Goal: Information Seeking & Learning: Learn about a topic

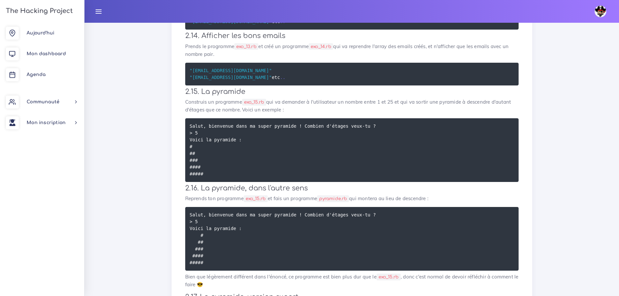
scroll to position [540, 0]
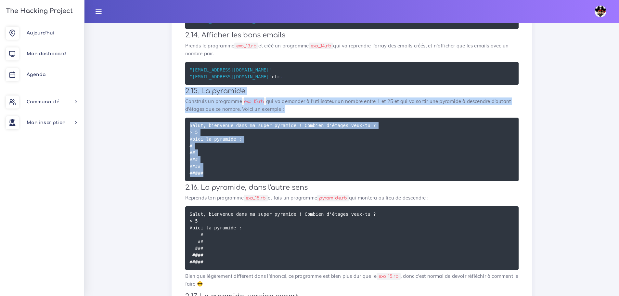
drag, startPoint x: 226, startPoint y: 200, endPoint x: 183, endPoint y: 111, distance: 98.6
copy div "2.15. La pyramide Construis un programme exo_15.rb qui va demander à l'utilisat…"
click at [359, 152] on pre "Salut, bienvenue dans ma super pyramide ! Combien d'étages veux-tu ? > 5 Voici …" at bounding box center [352, 150] width 334 height 64
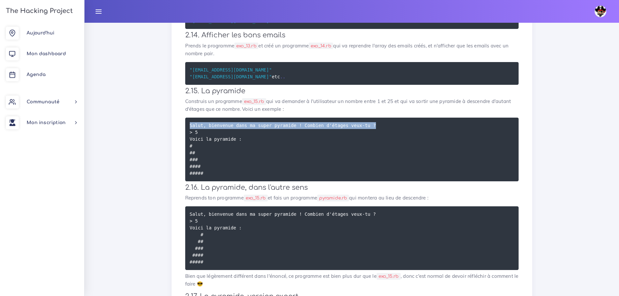
drag, startPoint x: 361, startPoint y: 147, endPoint x: 189, endPoint y: 146, distance: 172.0
click at [189, 146] on pre "Salut, bienvenue dans ma super pyramide ! Combien d'étages veux-tu ? > 5 Voici …" at bounding box center [352, 150] width 334 height 64
copy code "Salut, bienvenue dans ma super pyramide ! Combien d'étages veux-tu ?"
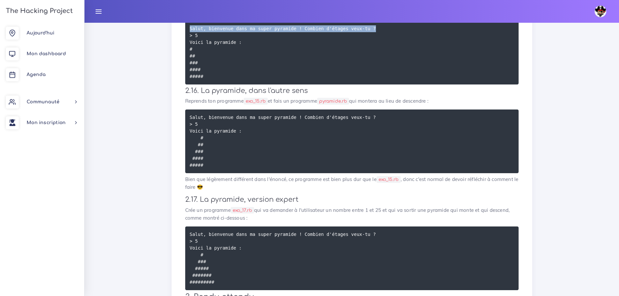
scroll to position [633, 0]
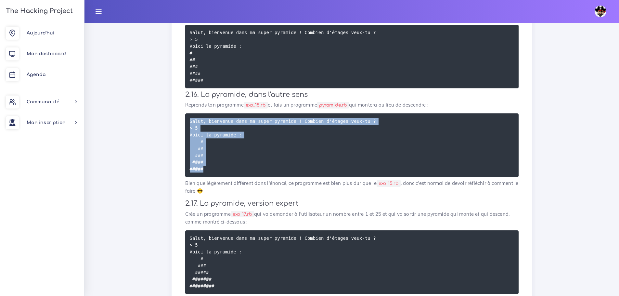
drag, startPoint x: 218, startPoint y: 187, endPoint x: 178, endPoint y: 140, distance: 62.5
copy code "Salut, bienvenue dans ma super pyramide ! Combien d'étages veux-tu ? > 5 Voici …"
click at [394, 138] on pre "Salut, bienvenue dans ma super pyramide ! Combien d'étages veux-tu ? > 5 Voici …" at bounding box center [352, 145] width 334 height 64
click at [504, 157] on pre "Salut, bienvenue dans ma super pyramide ! Combien d'étages veux-tu ? > 5 Voici …" at bounding box center [352, 145] width 334 height 64
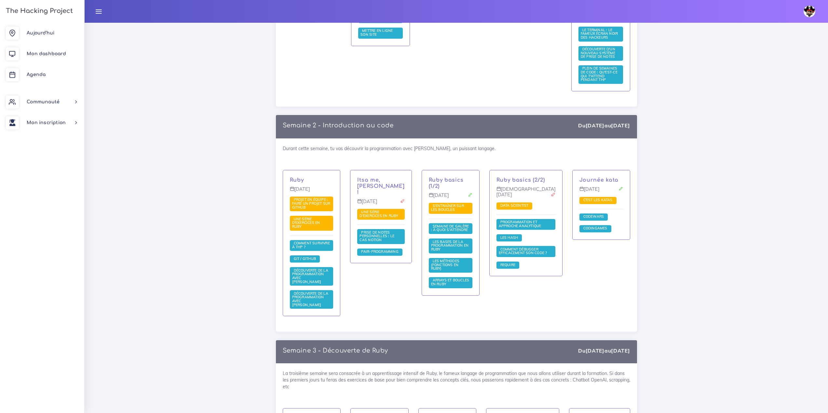
scroll to position [358, 0]
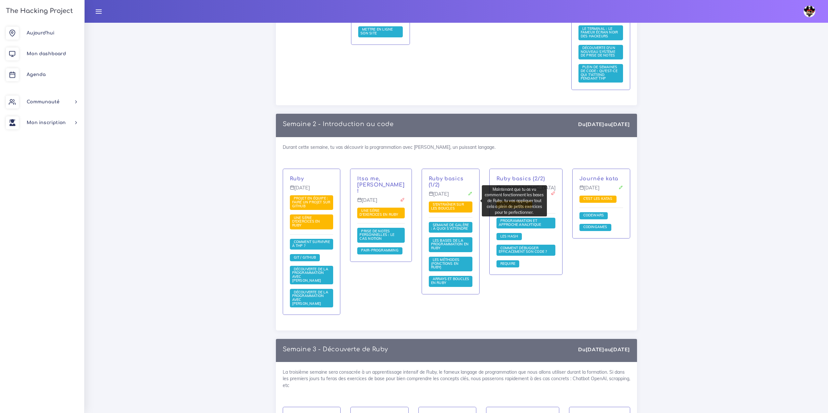
click at [451, 202] on span "S'entraîner sur les boucles" at bounding box center [447, 206] width 33 height 8
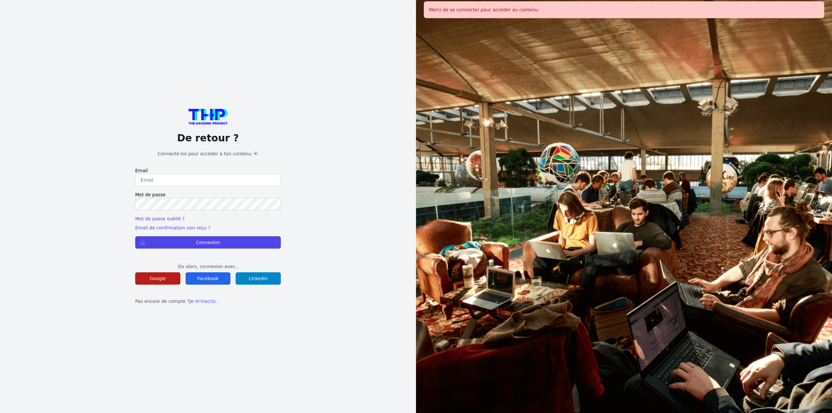
click at [145, 278] on button "Google" at bounding box center [157, 279] width 45 height 12
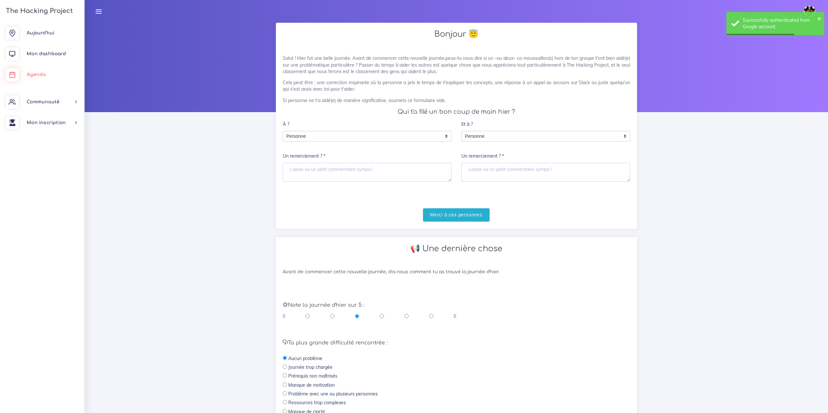
click at [46, 69] on link "Agenda" at bounding box center [42, 74] width 84 height 21
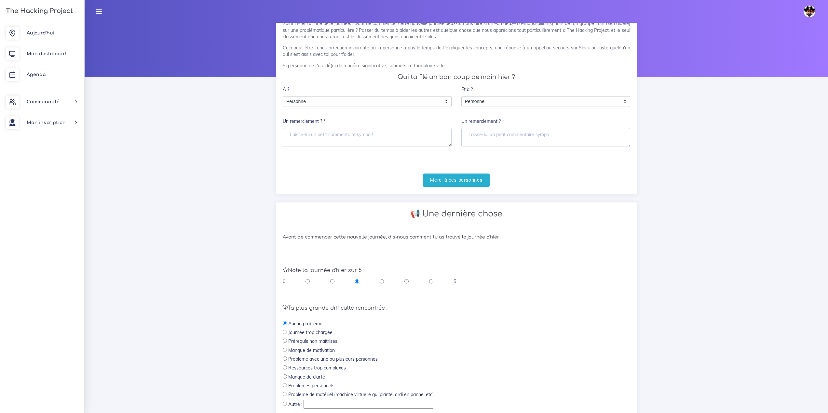
scroll to position [93, 0]
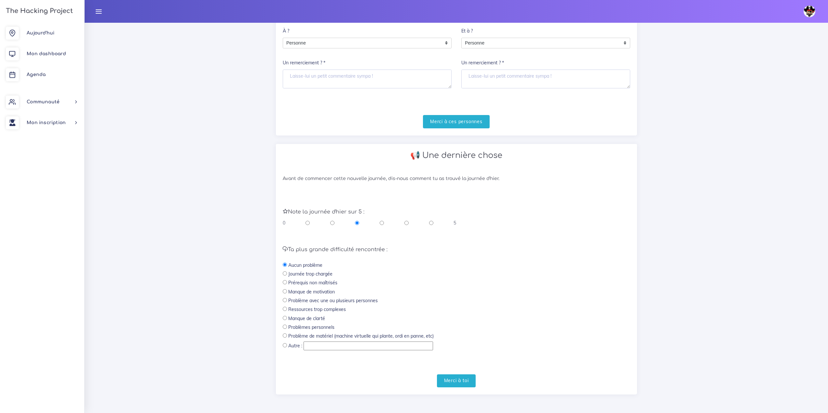
click at [433, 225] on input "radio" at bounding box center [431, 223] width 4 height 7
radio input "true"
click at [462, 371] on form "Note la journée d'hier sur 5 : 0 5 Ta plus grande difficulté rencontrée : Aucun…" at bounding box center [456, 291] width 347 height 192
click at [470, 375] on input "Merci à toi" at bounding box center [456, 381] width 39 height 13
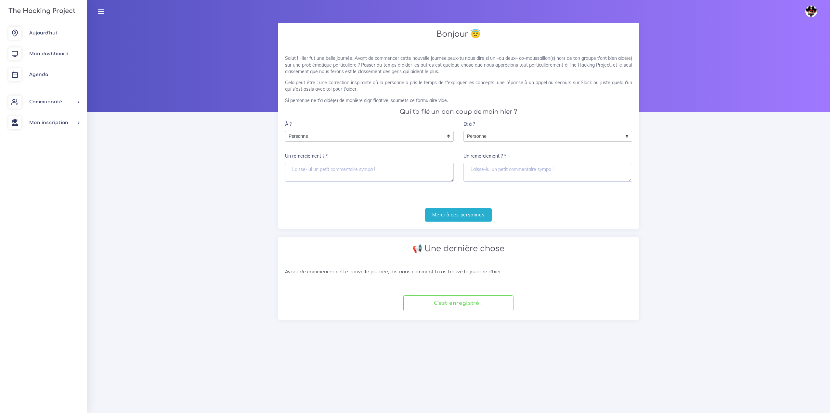
scroll to position [0, 0]
click at [46, 67] on link "Agenda" at bounding box center [42, 74] width 84 height 21
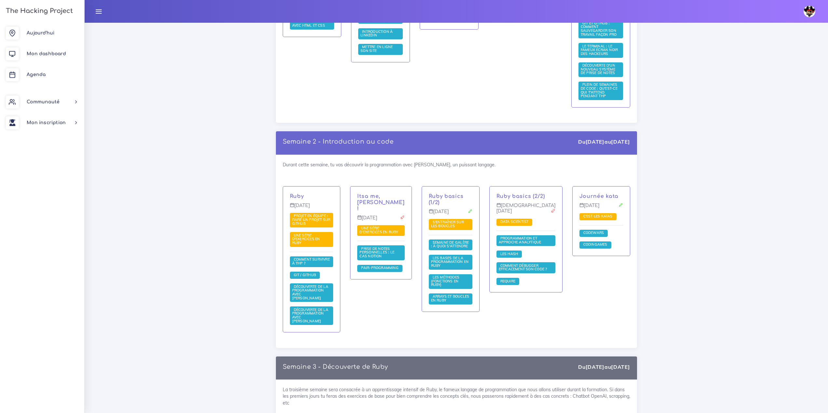
scroll to position [455, 0]
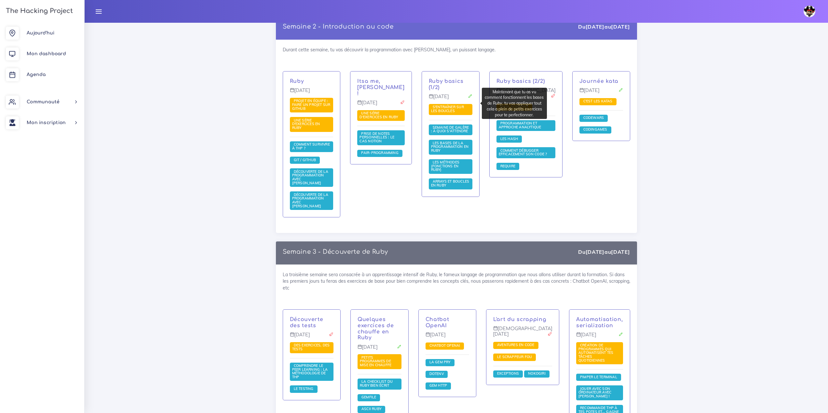
click at [468, 97] on div "Ruby basics (1/2) [DATE] S'entraîner sur les boucles Semaine de galère : à quoi…" at bounding box center [450, 134] width 57 height 125
click at [464, 105] on span "S'entraîner sur les boucles" at bounding box center [447, 109] width 33 height 8
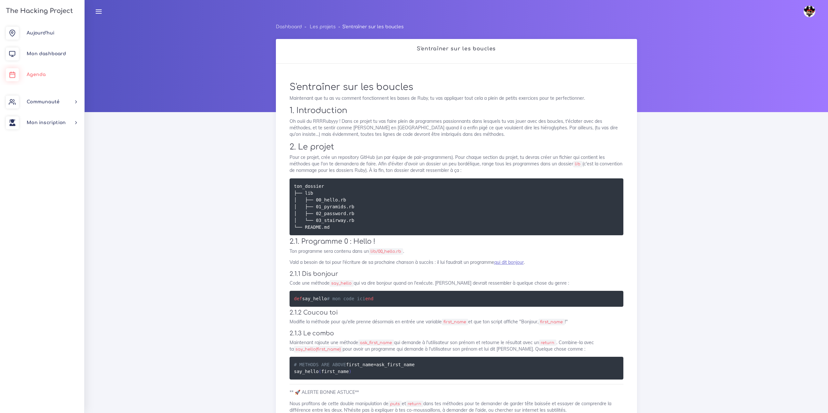
click at [53, 73] on link "Agenda" at bounding box center [42, 74] width 84 height 21
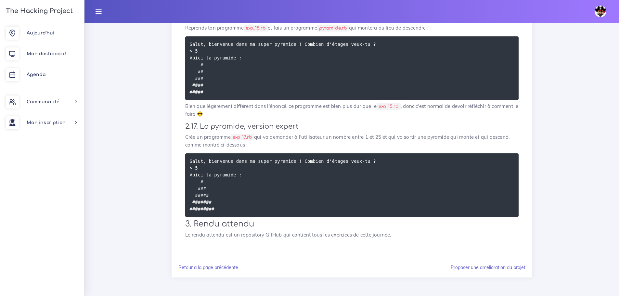
scroll to position [730, 0]
